Goal: Use online tool/utility: Utilize a website feature to perform a specific function

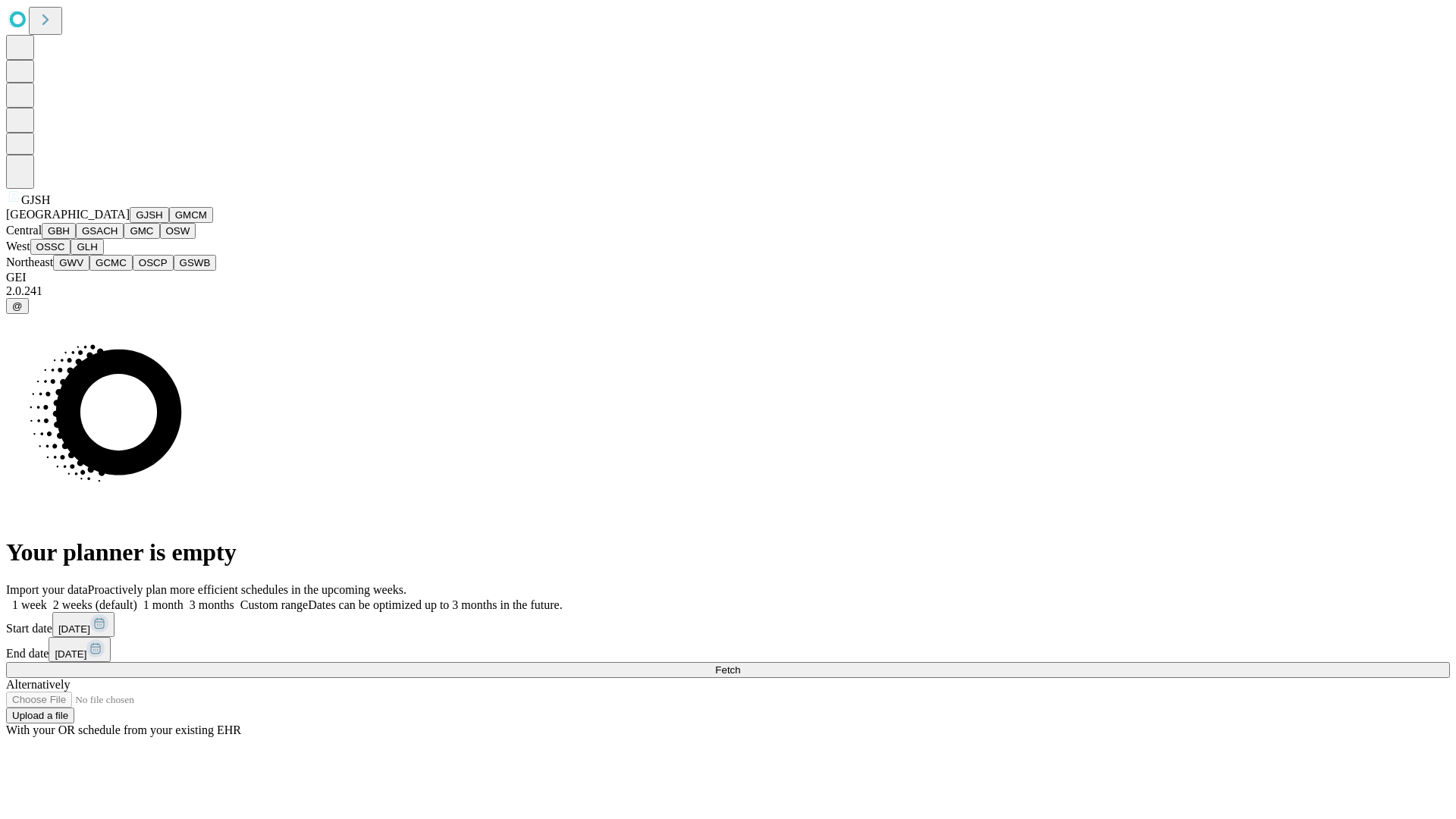
click at [130, 223] on button "GJSH" at bounding box center [149, 214] width 39 height 16
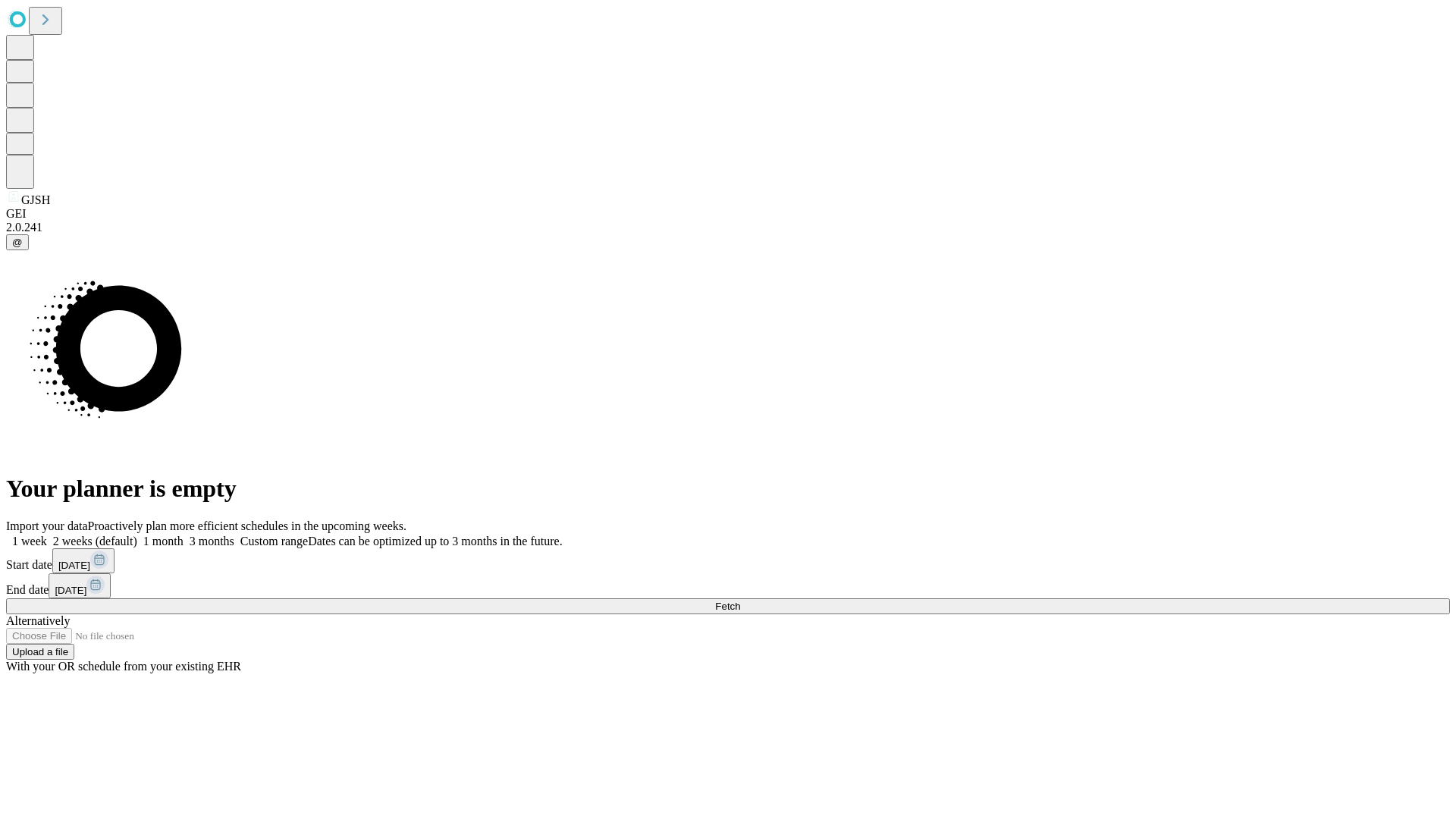
click at [47, 534] on label "1 week" at bounding box center [26, 540] width 41 height 12
click at [740, 601] on span "Fetch" at bounding box center [728, 607] width 25 height 12
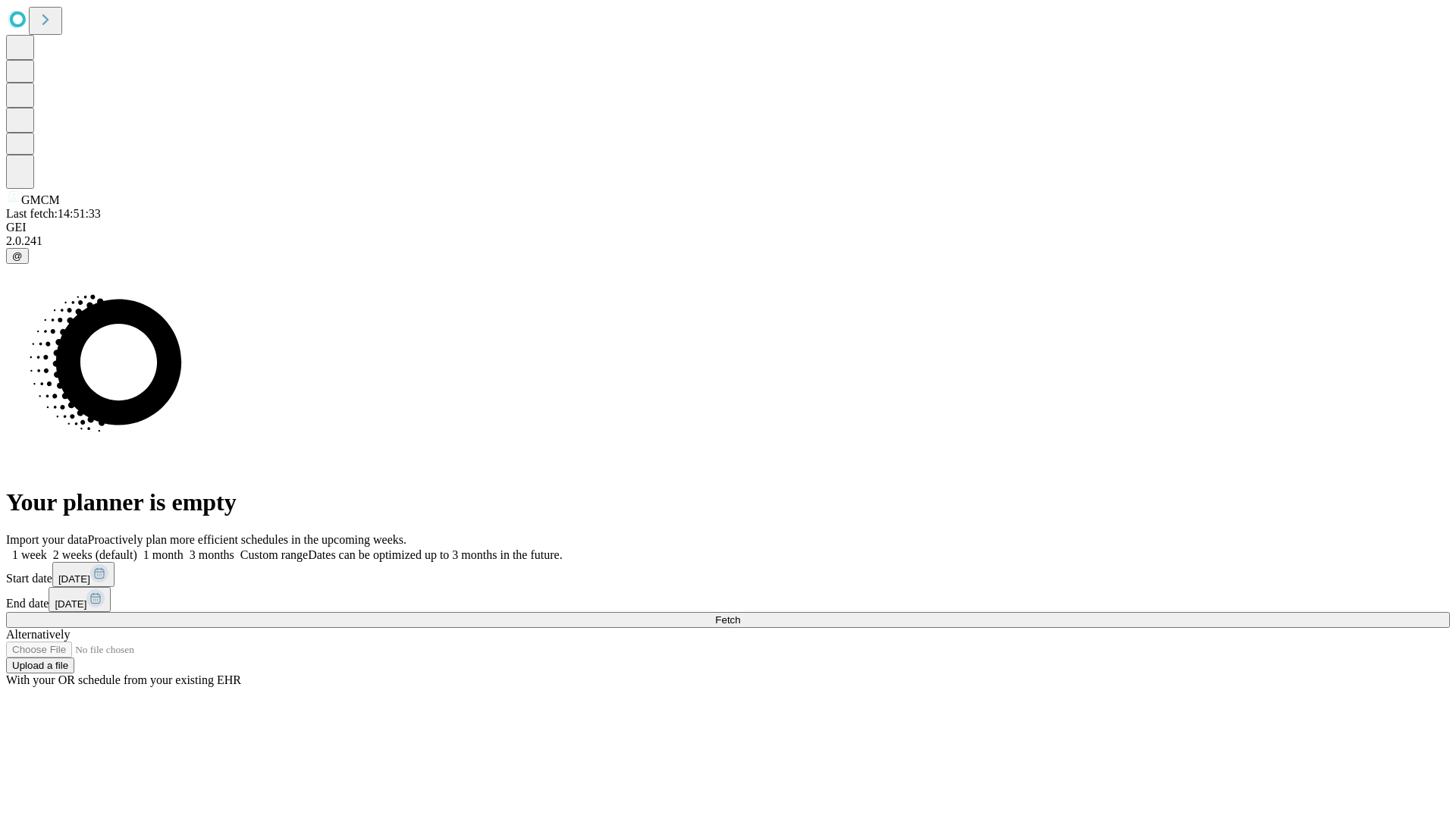
click at [47, 548] on label "1 week" at bounding box center [26, 554] width 41 height 12
click at [740, 614] on span "Fetch" at bounding box center [728, 620] width 25 height 12
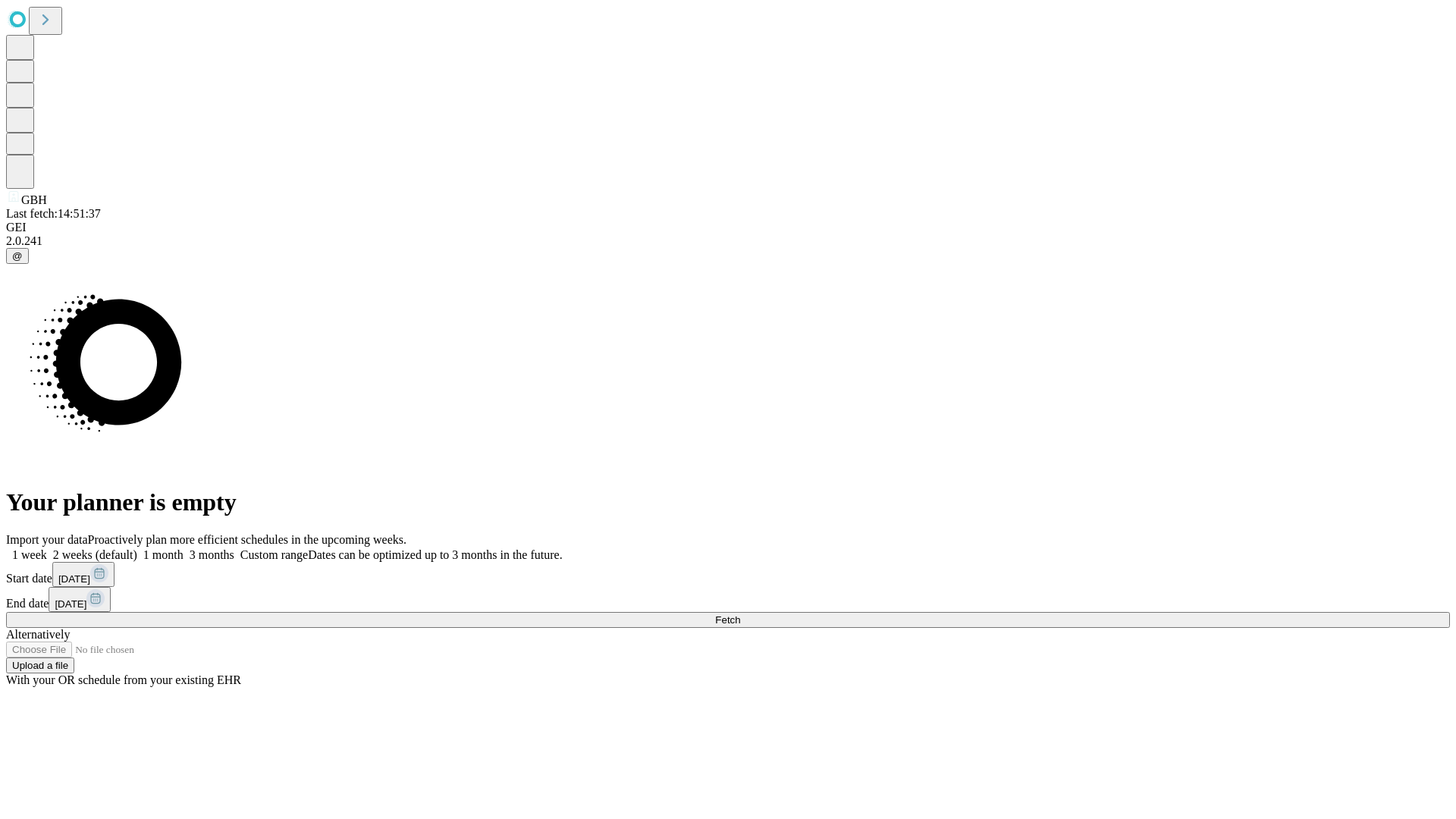
click at [47, 548] on label "1 week" at bounding box center [26, 554] width 41 height 12
click at [740, 614] on span "Fetch" at bounding box center [728, 620] width 25 height 12
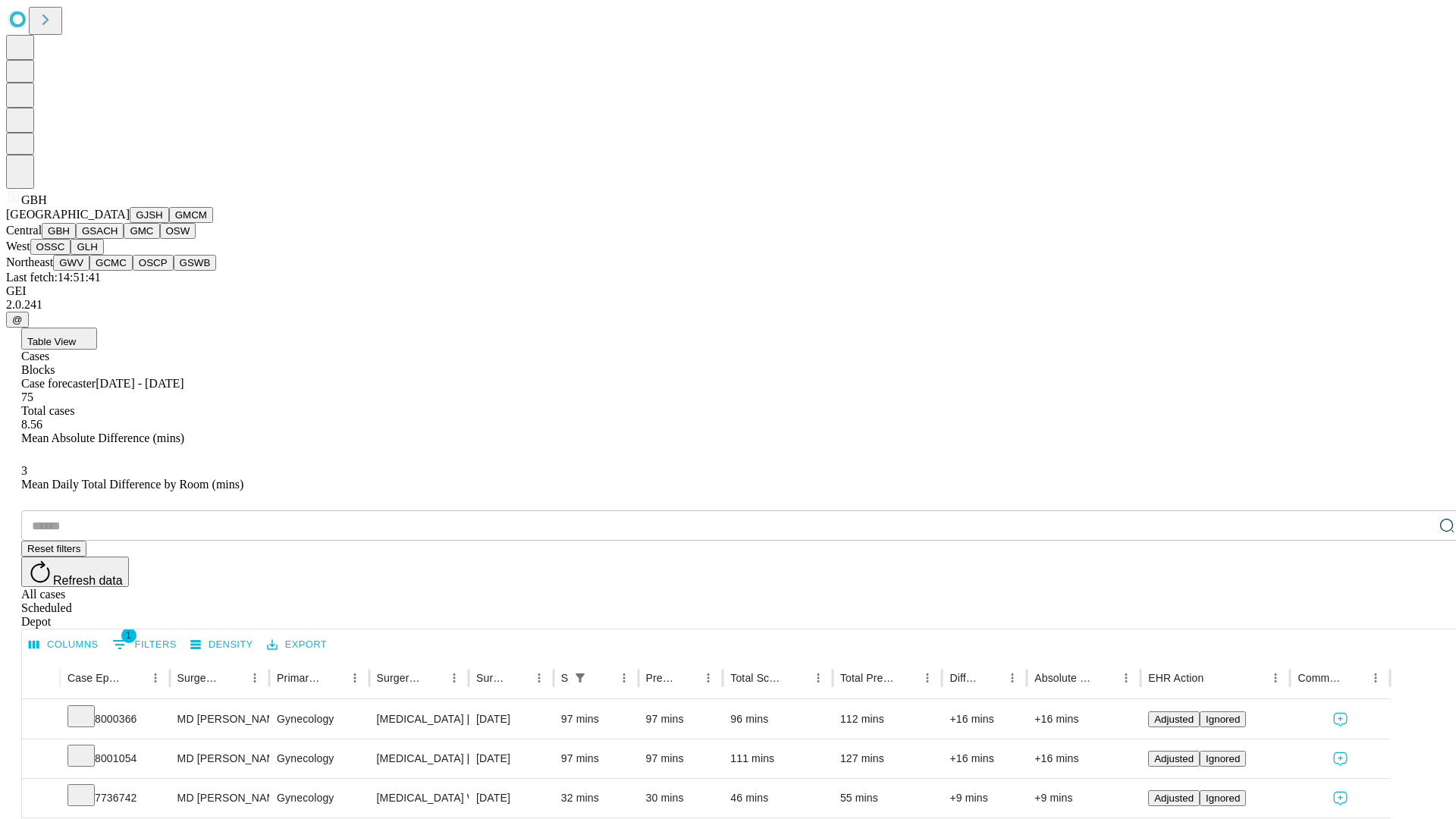
click at [117, 239] on button "GSACH" at bounding box center [100, 231] width 48 height 16
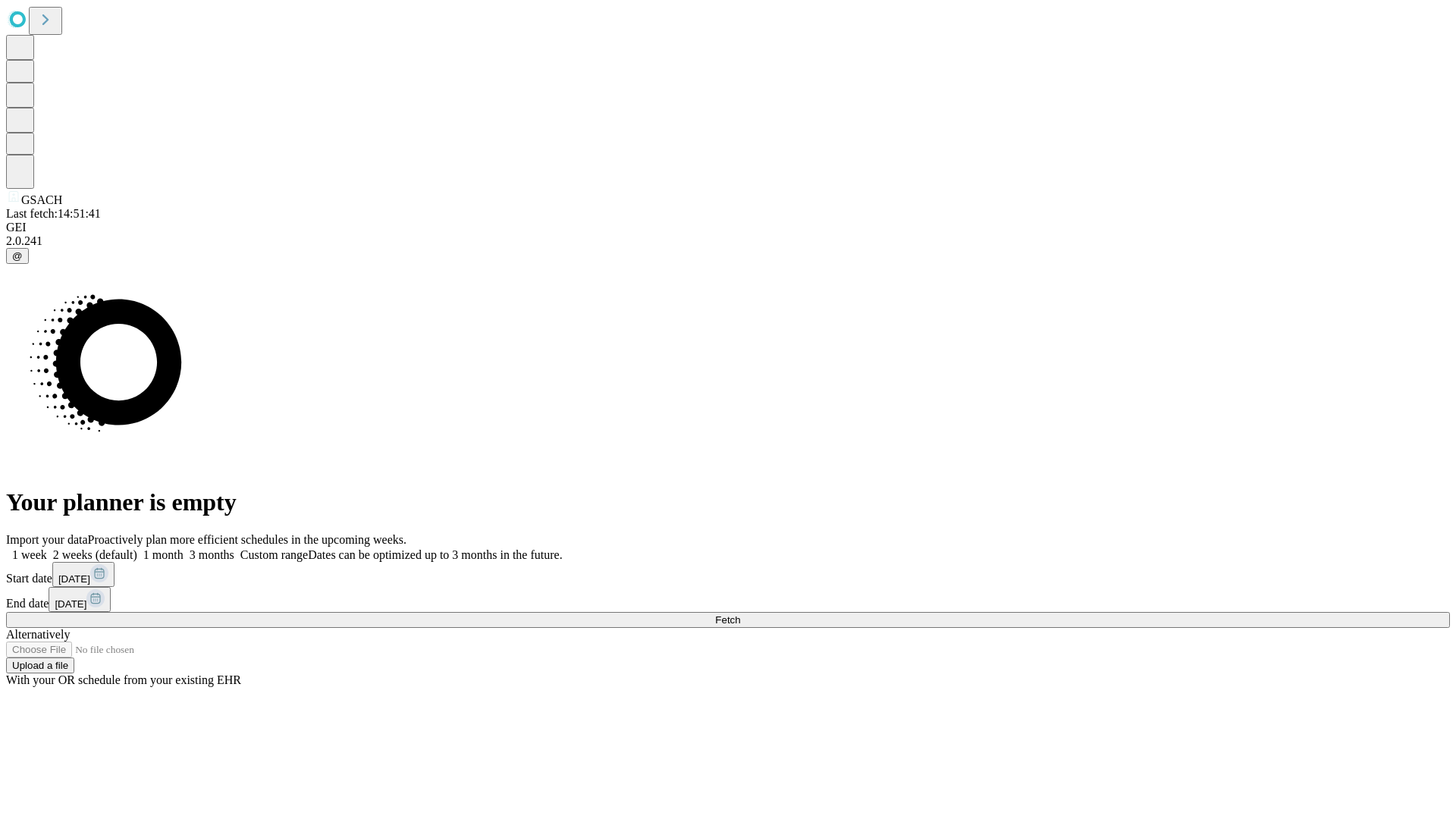
click at [47, 548] on label "1 week" at bounding box center [26, 554] width 41 height 12
click at [740, 614] on span "Fetch" at bounding box center [728, 620] width 25 height 12
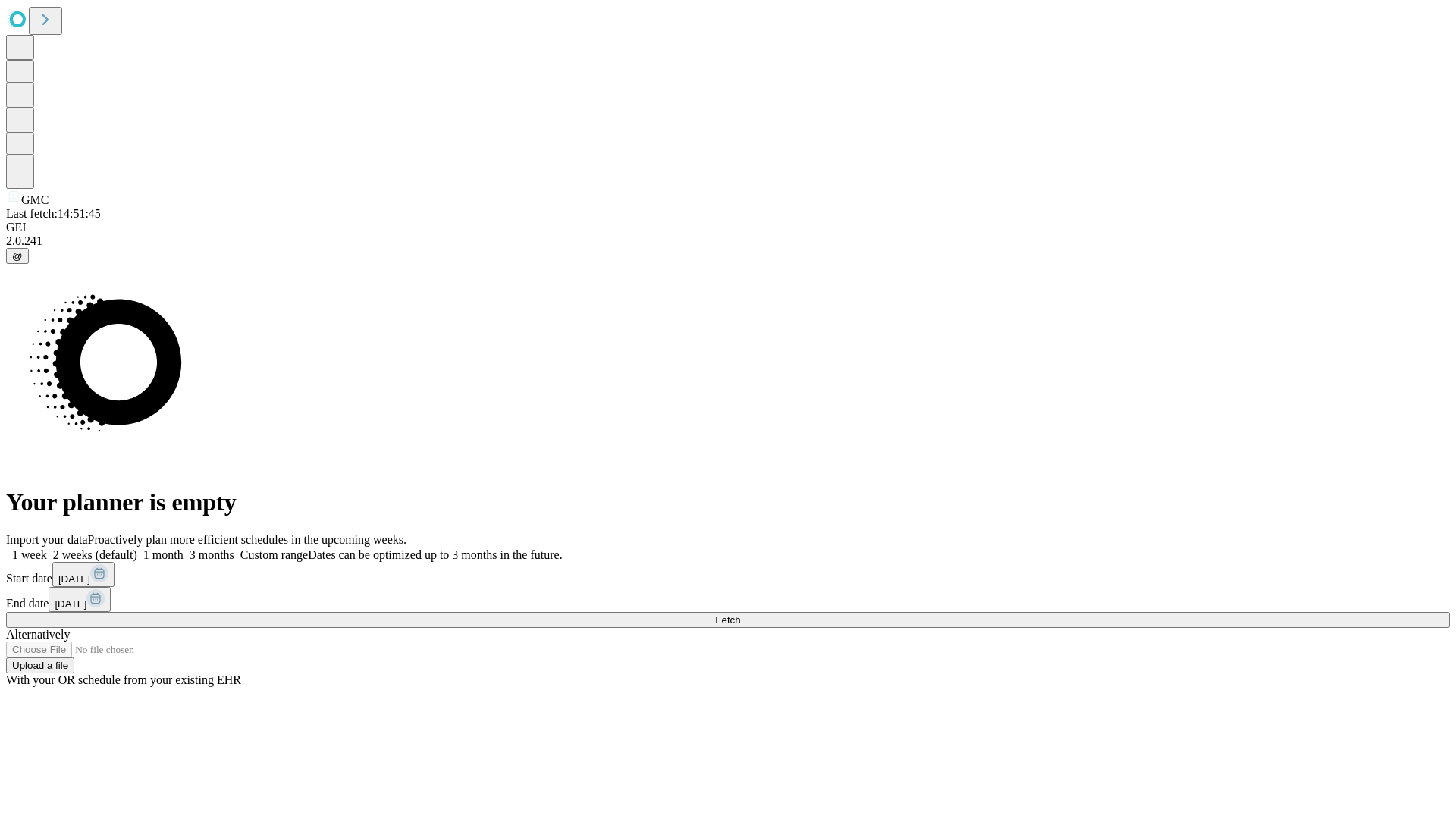
click at [740, 614] on span "Fetch" at bounding box center [728, 620] width 25 height 12
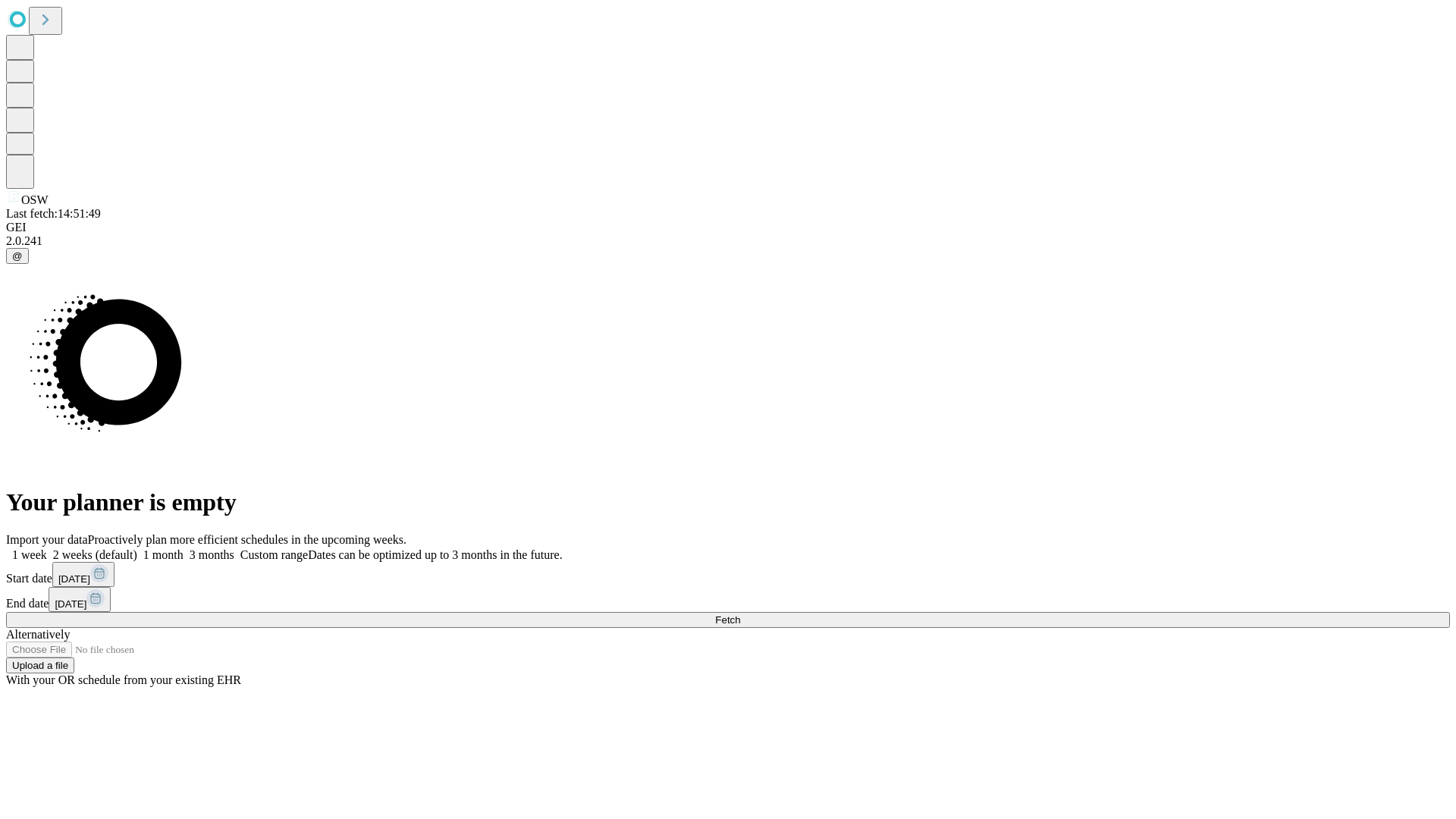
click at [47, 548] on label "1 week" at bounding box center [26, 554] width 41 height 12
click at [740, 614] on span "Fetch" at bounding box center [728, 620] width 25 height 12
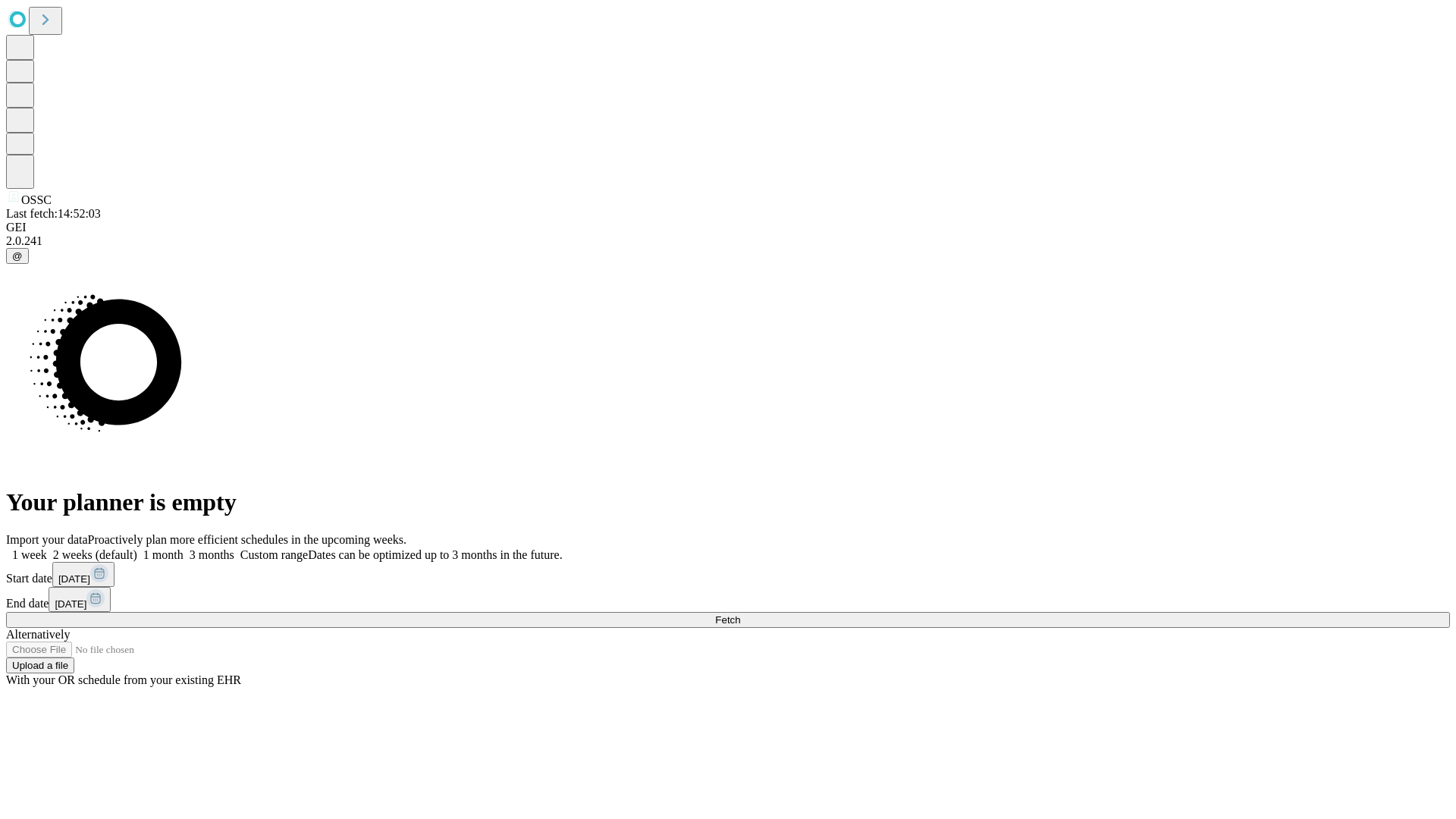
click at [47, 548] on label "1 week" at bounding box center [26, 554] width 41 height 12
click at [740, 614] on span "Fetch" at bounding box center [728, 620] width 25 height 12
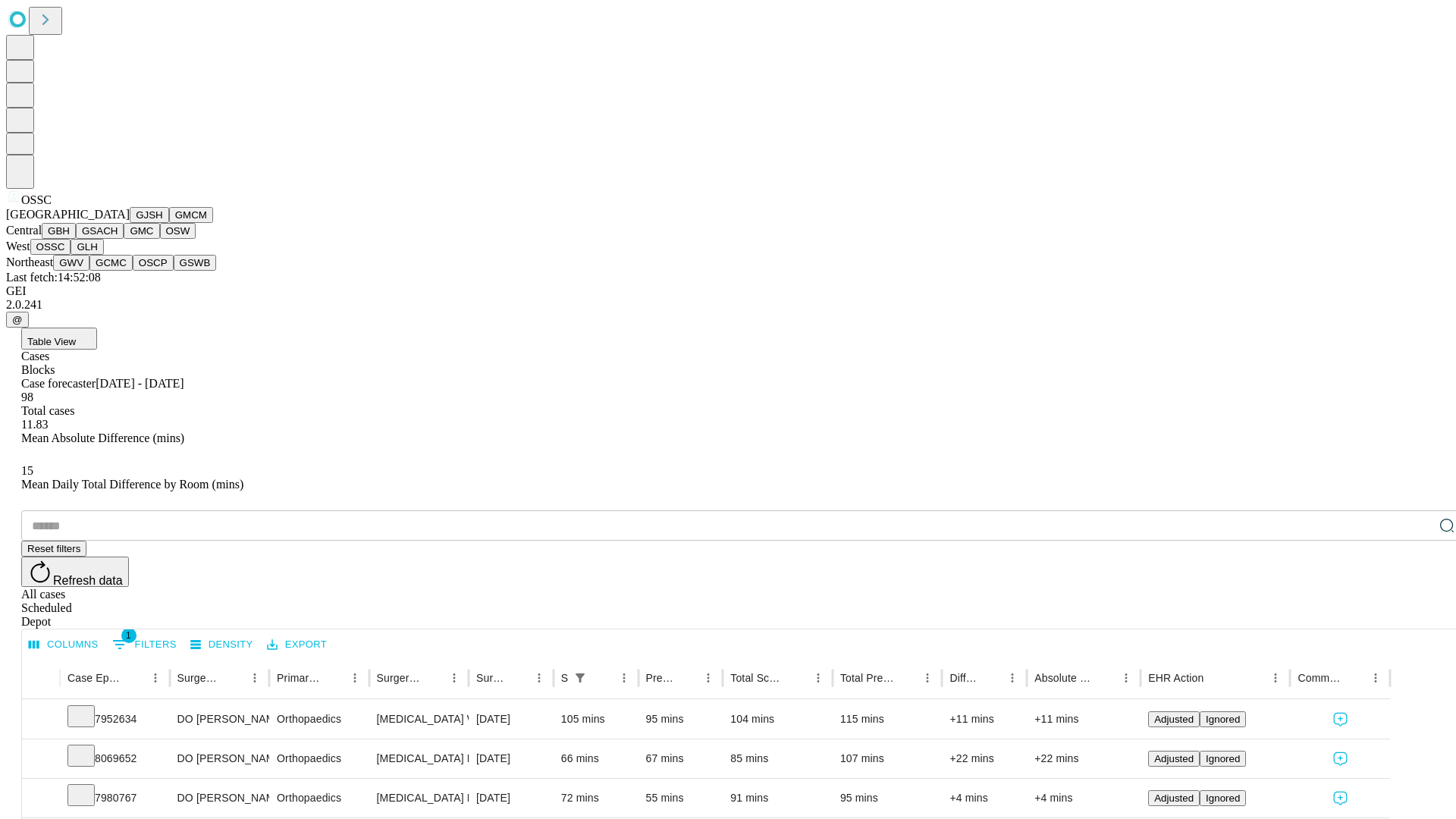
click at [103, 255] on button "GLH" at bounding box center [86, 247] width 33 height 16
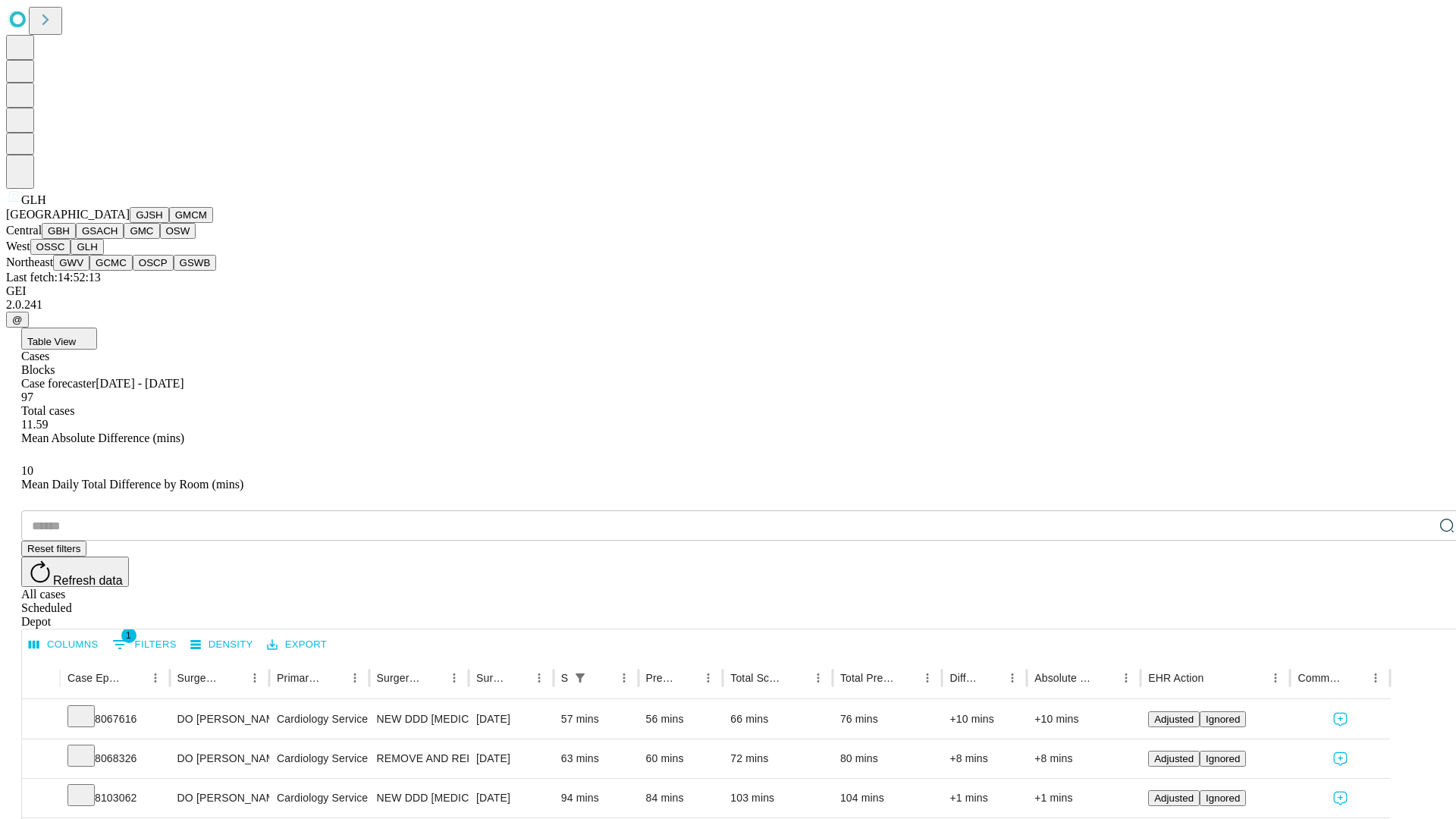
click at [89, 271] on button "GWV" at bounding box center [71, 262] width 37 height 16
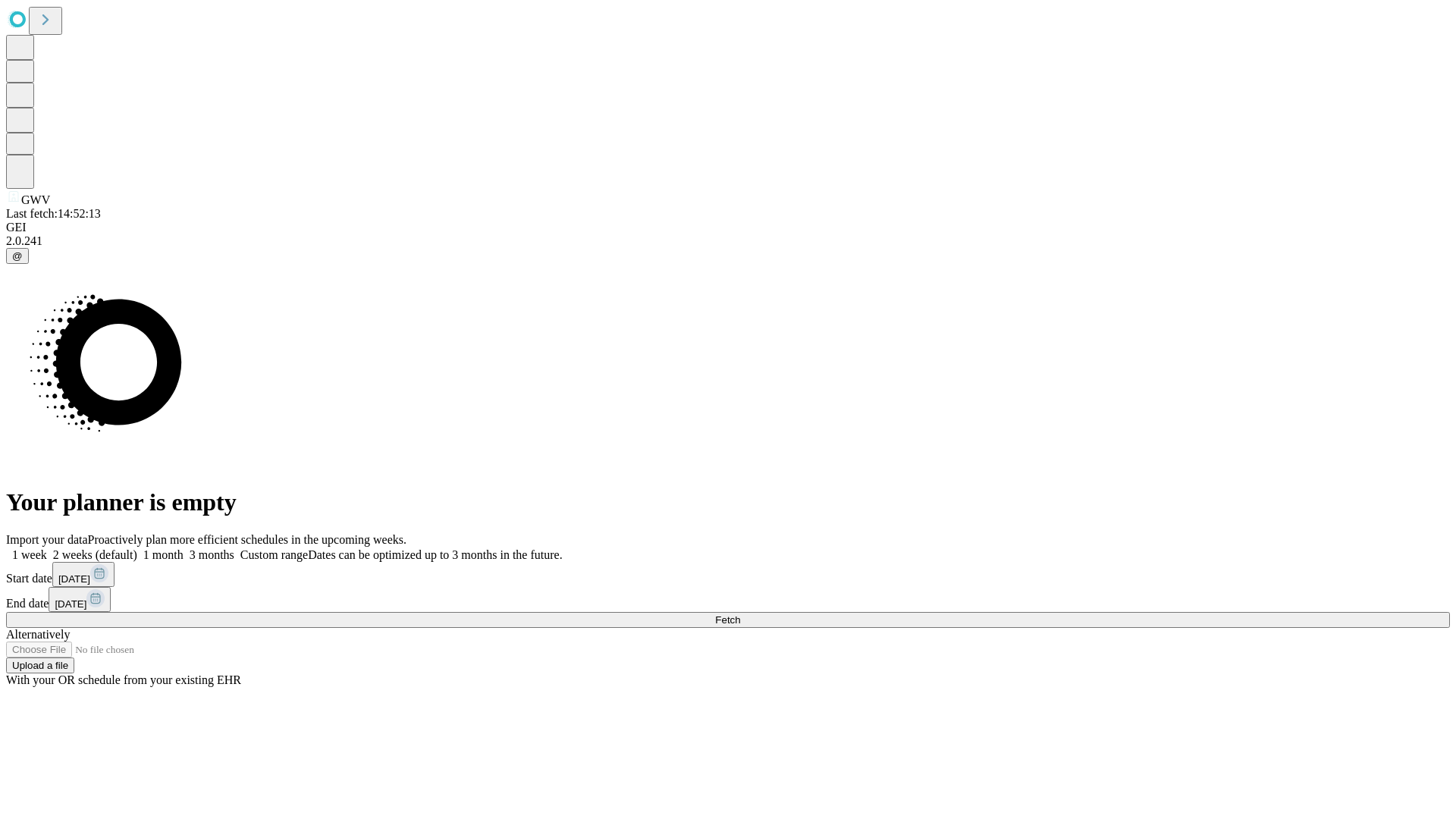
click at [740, 614] on span "Fetch" at bounding box center [728, 620] width 25 height 12
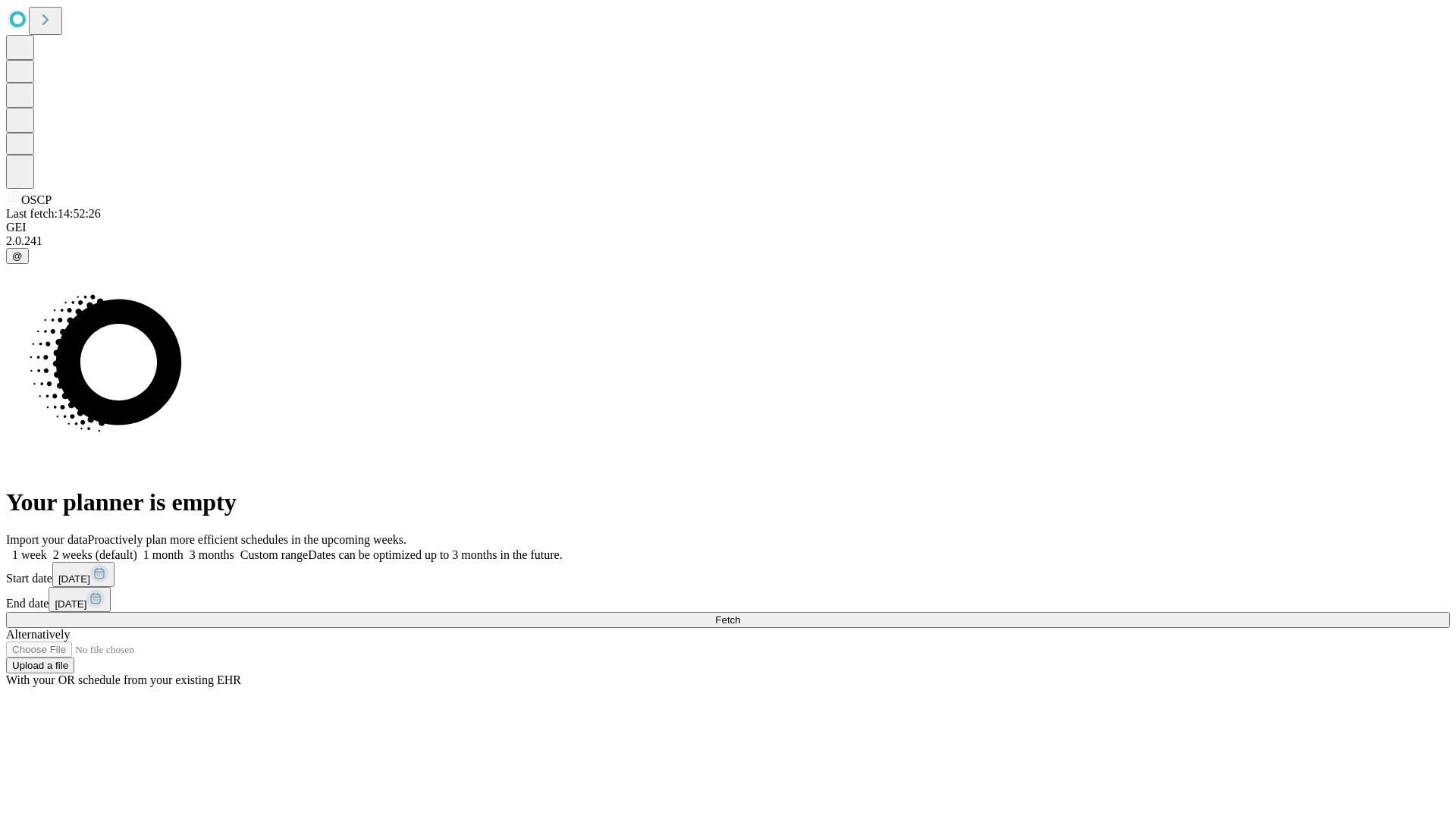
click at [740, 614] on span "Fetch" at bounding box center [728, 620] width 25 height 12
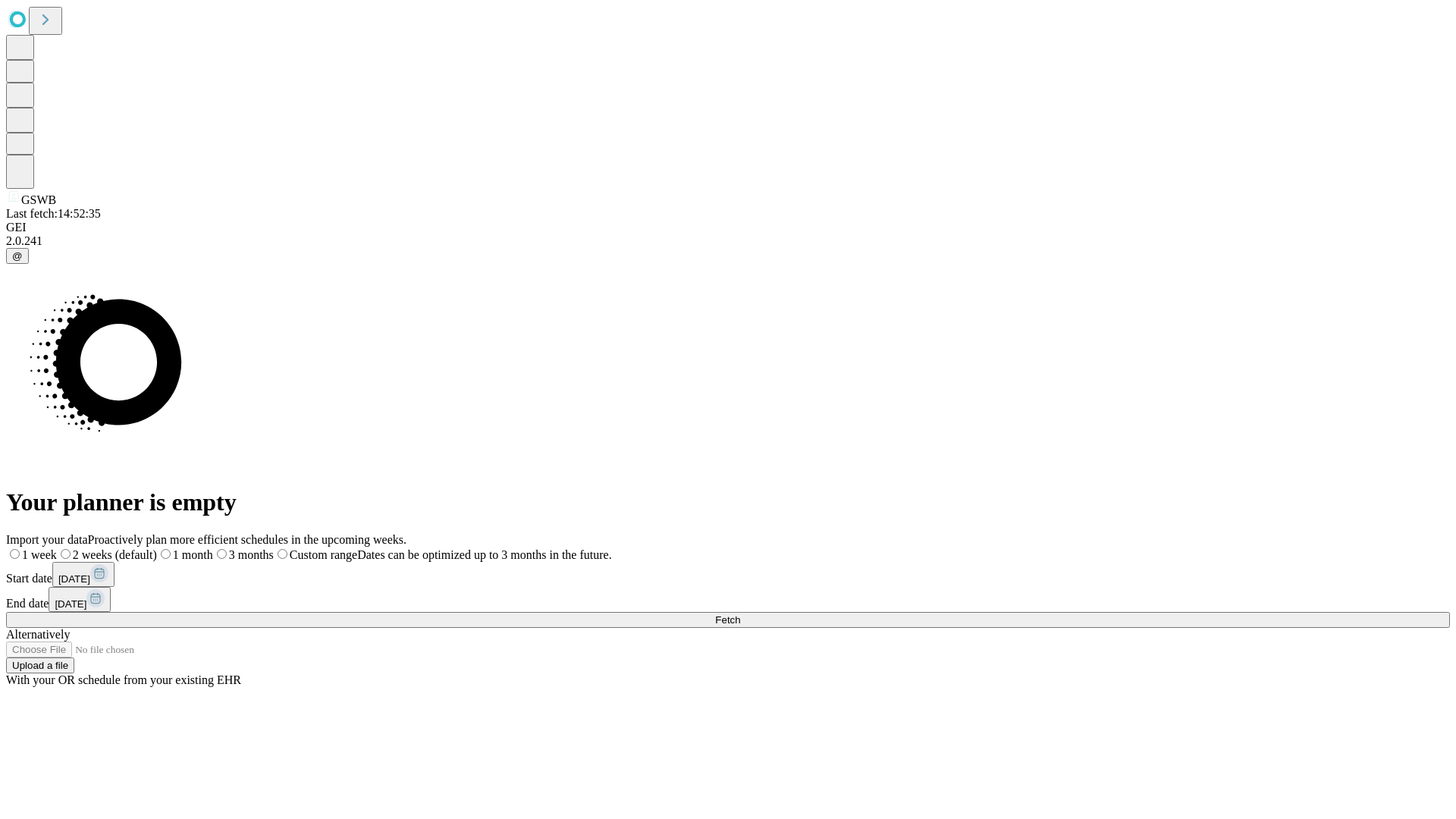
click at [57, 548] on label "1 week" at bounding box center [31, 554] width 51 height 12
click at [740, 614] on span "Fetch" at bounding box center [728, 620] width 25 height 12
